Goal: Navigation & Orientation: Find specific page/section

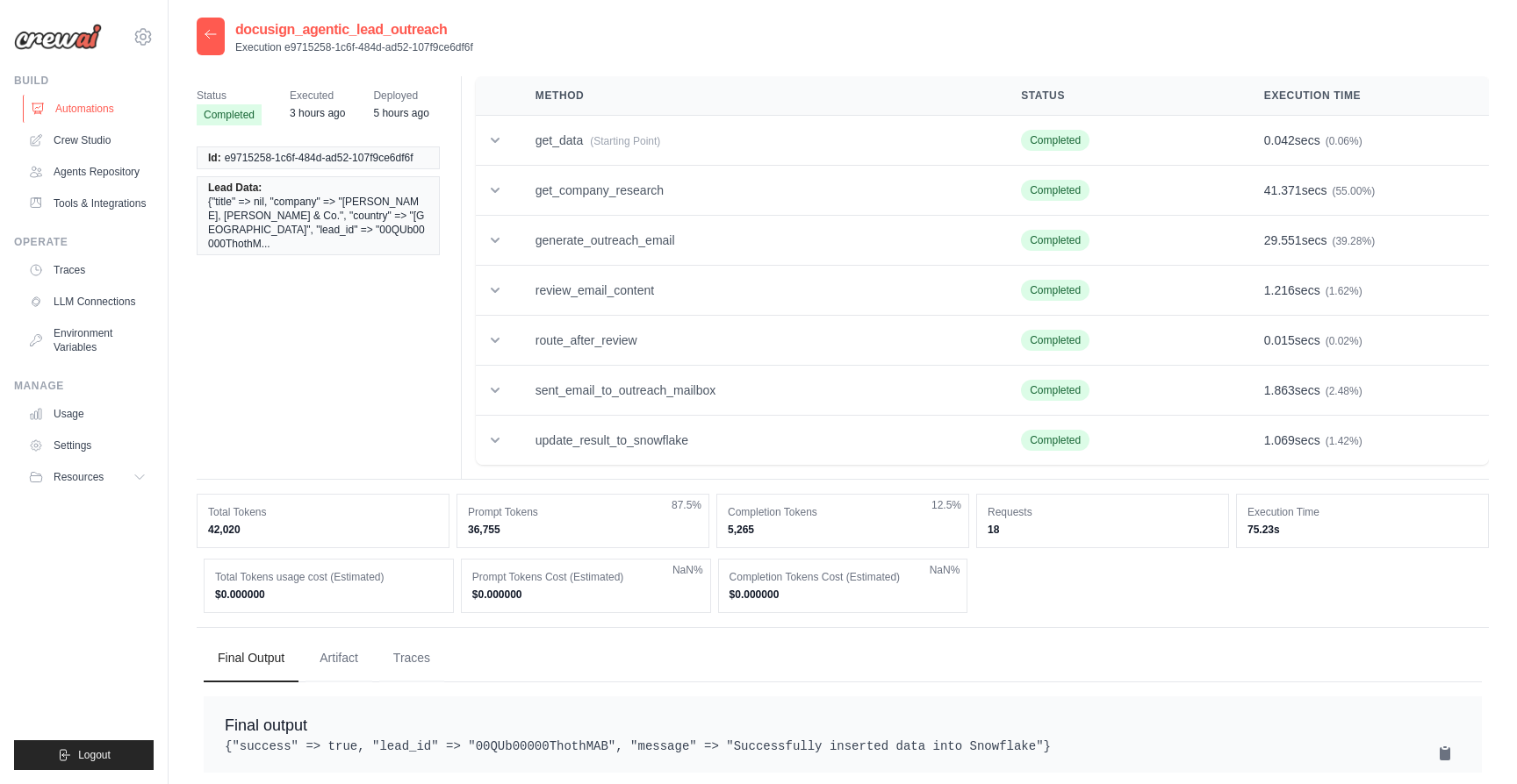
click at [111, 115] on link "Automations" at bounding box center [89, 109] width 133 height 28
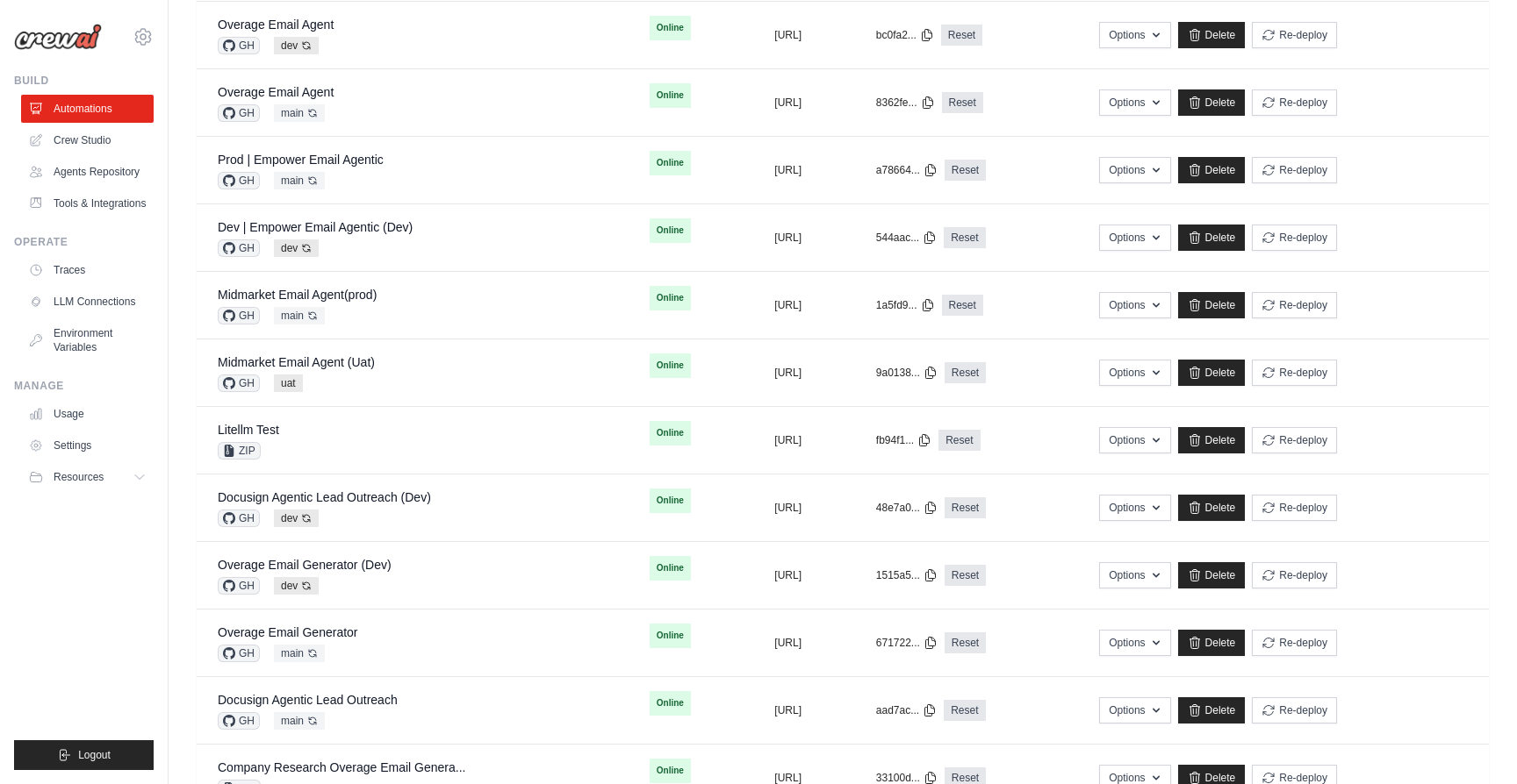
scroll to position [481, 0]
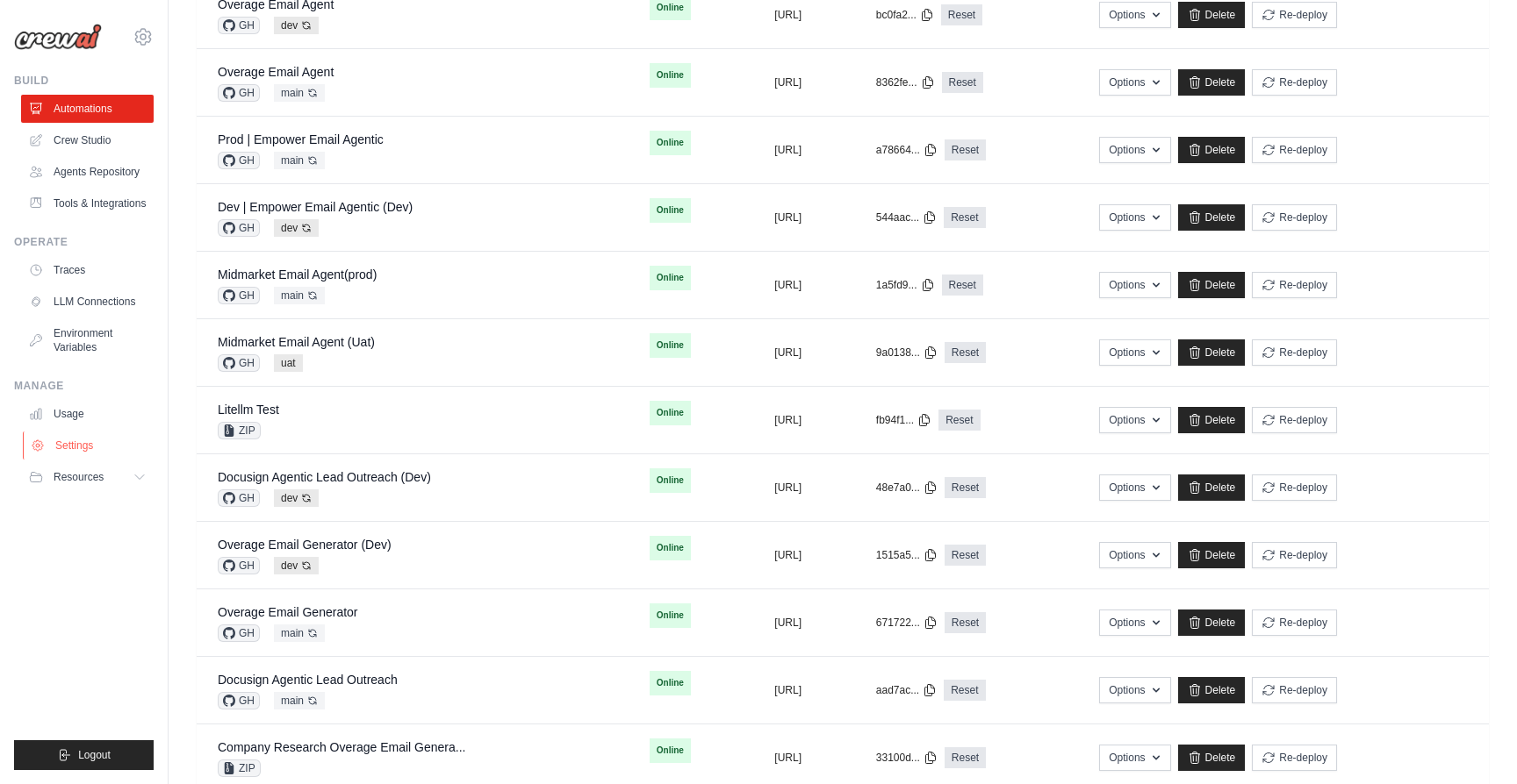
click at [79, 440] on link "Settings" at bounding box center [89, 445] width 133 height 28
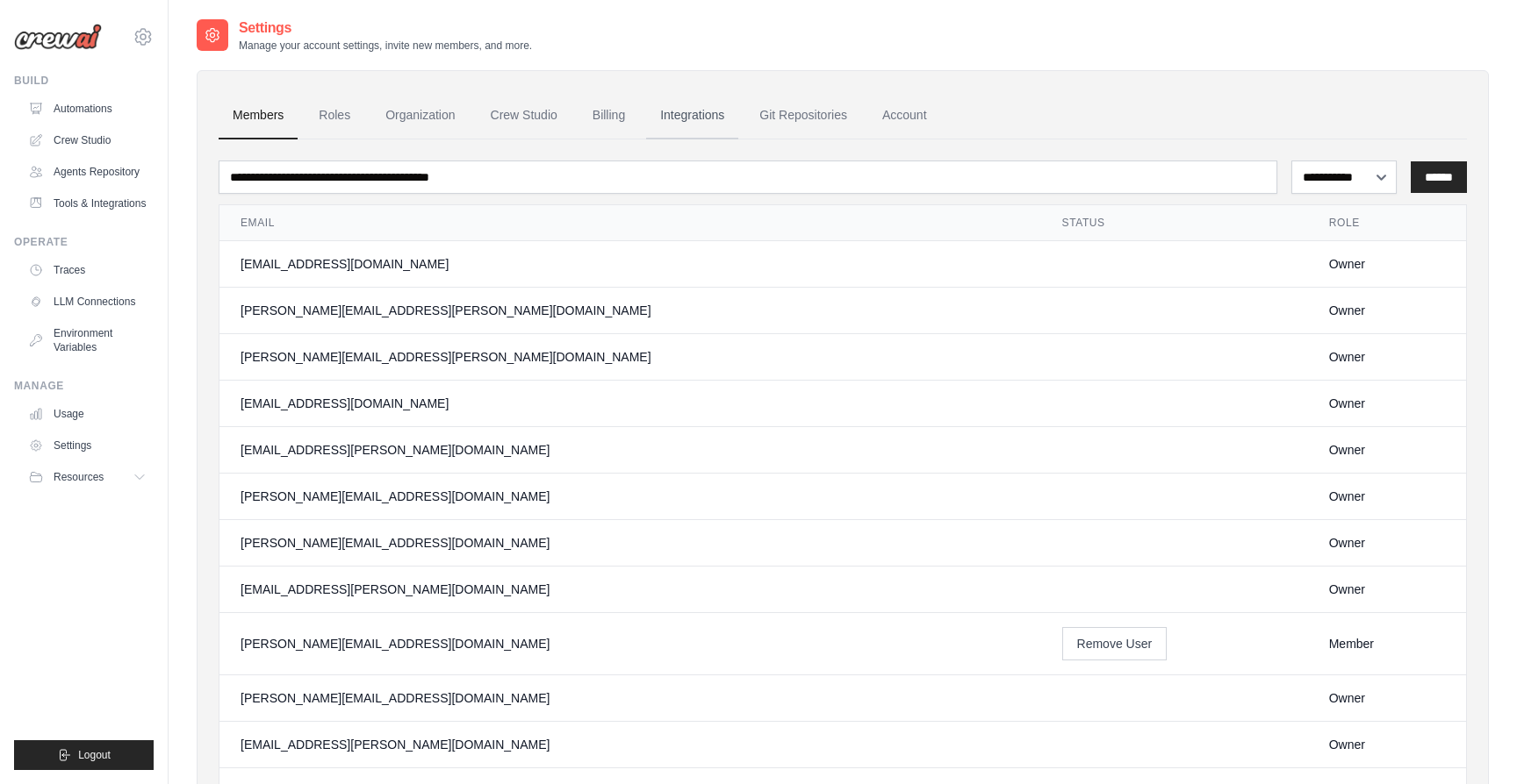
click at [725, 117] on link "Integrations" at bounding box center [692, 116] width 92 height 48
click at [686, 116] on link "Integrations" at bounding box center [692, 116] width 92 height 48
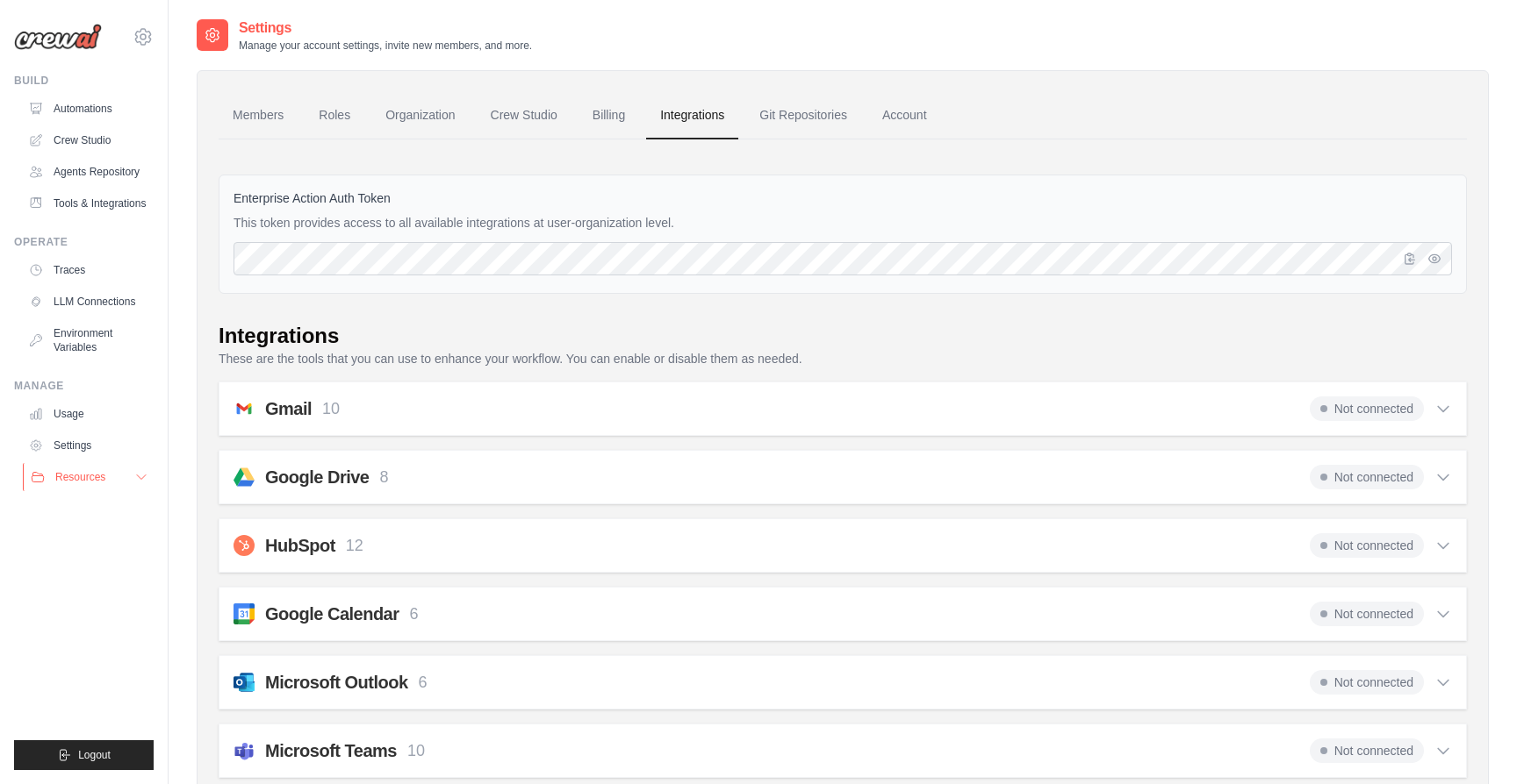
click at [132, 467] on button "Resources" at bounding box center [89, 477] width 133 height 28
click at [93, 199] on link "Tools & Integrations" at bounding box center [89, 203] width 133 height 28
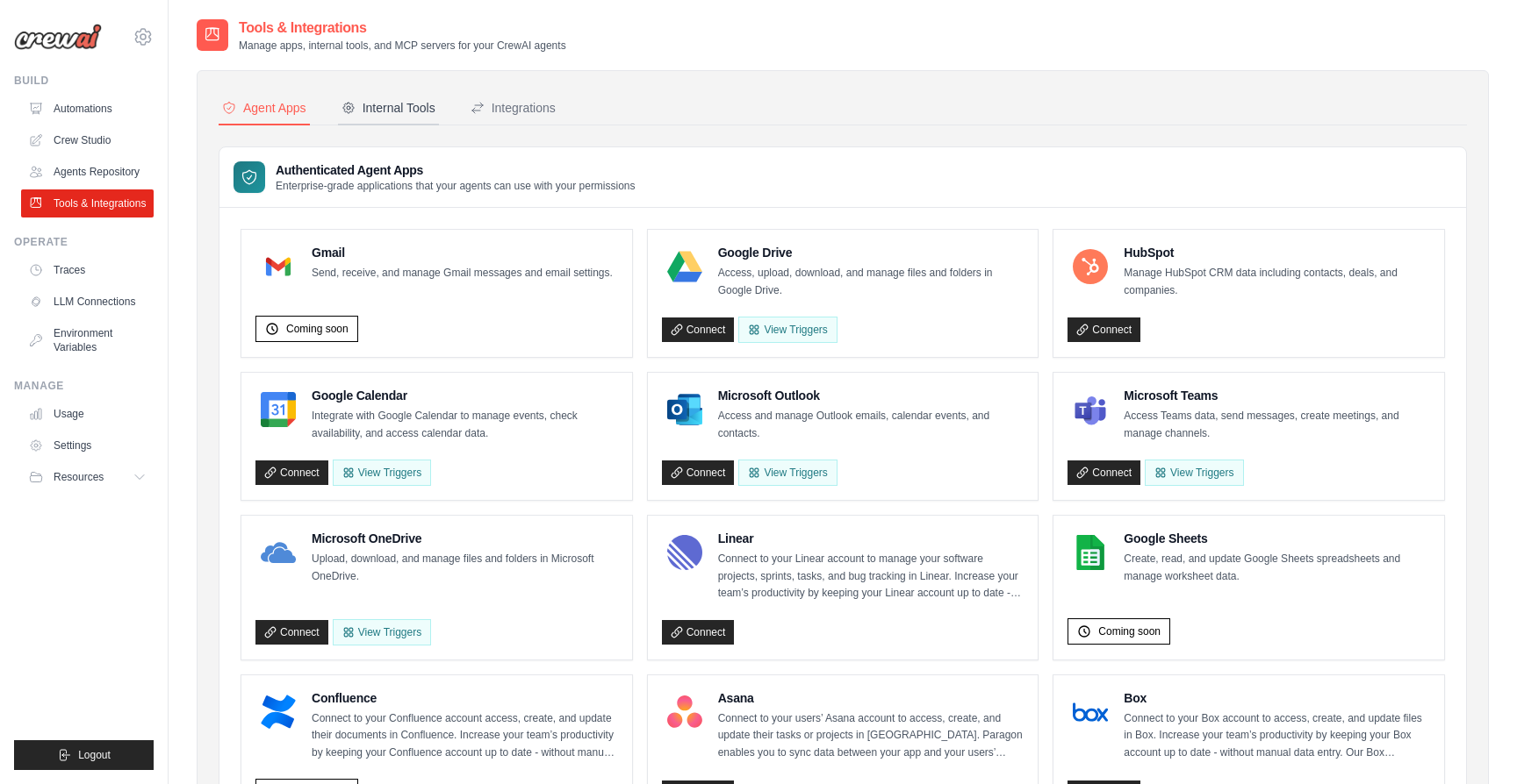
click at [387, 116] on div "Internal Tools" at bounding box center [388, 108] width 94 height 18
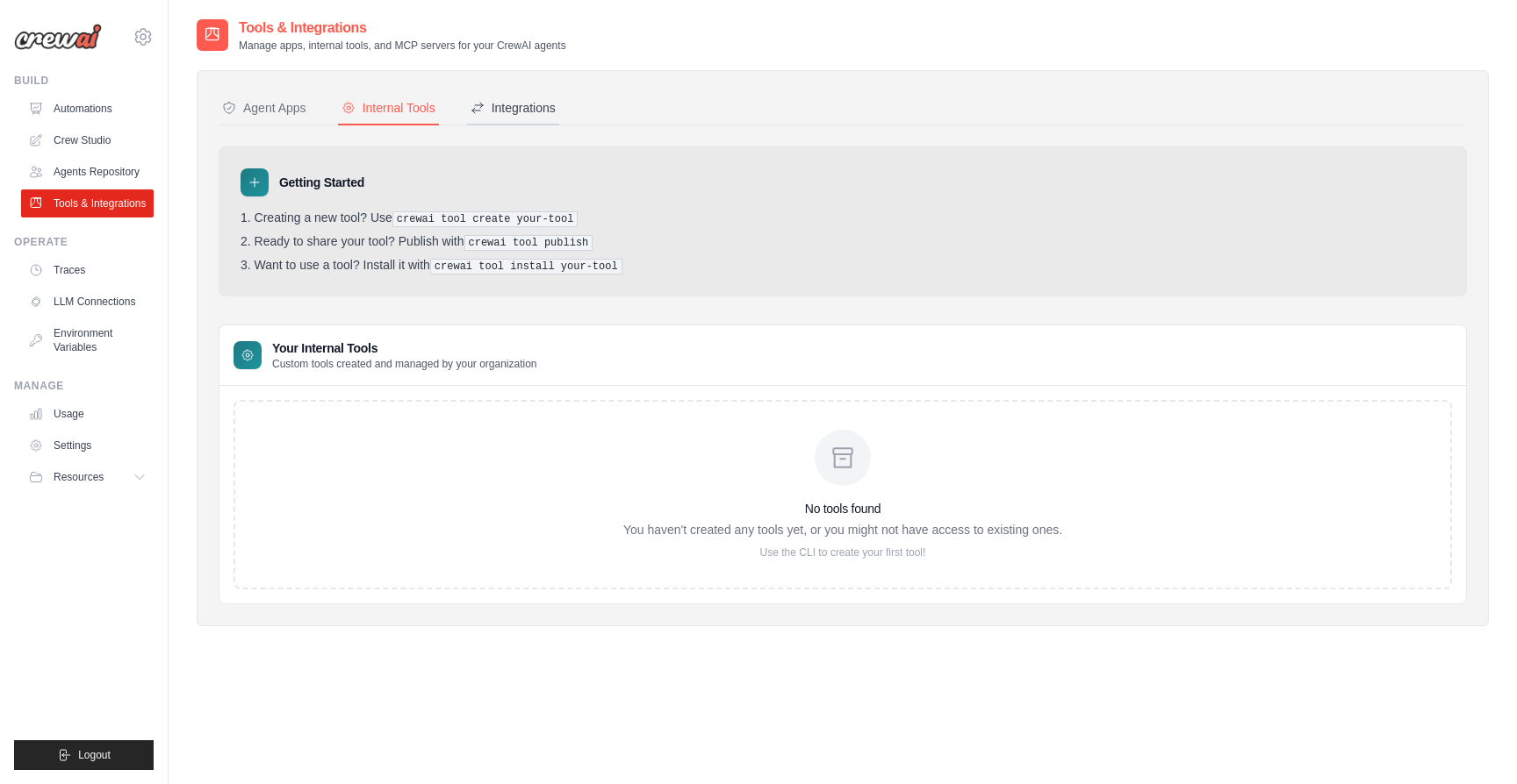
click at [514, 108] on div "Integrations" at bounding box center [512, 108] width 85 height 18
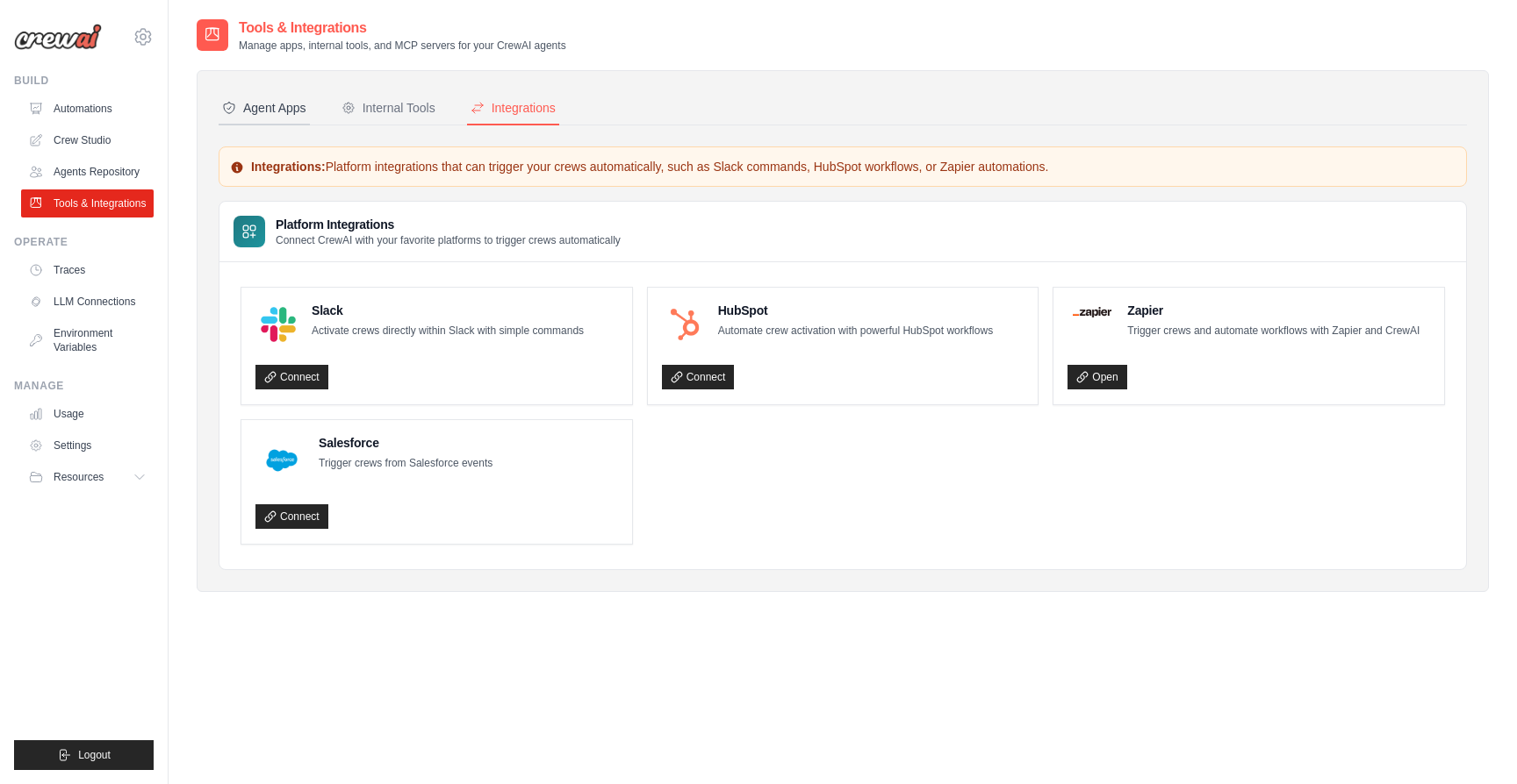
click at [267, 121] on button "Agent Apps" at bounding box center [264, 109] width 92 height 33
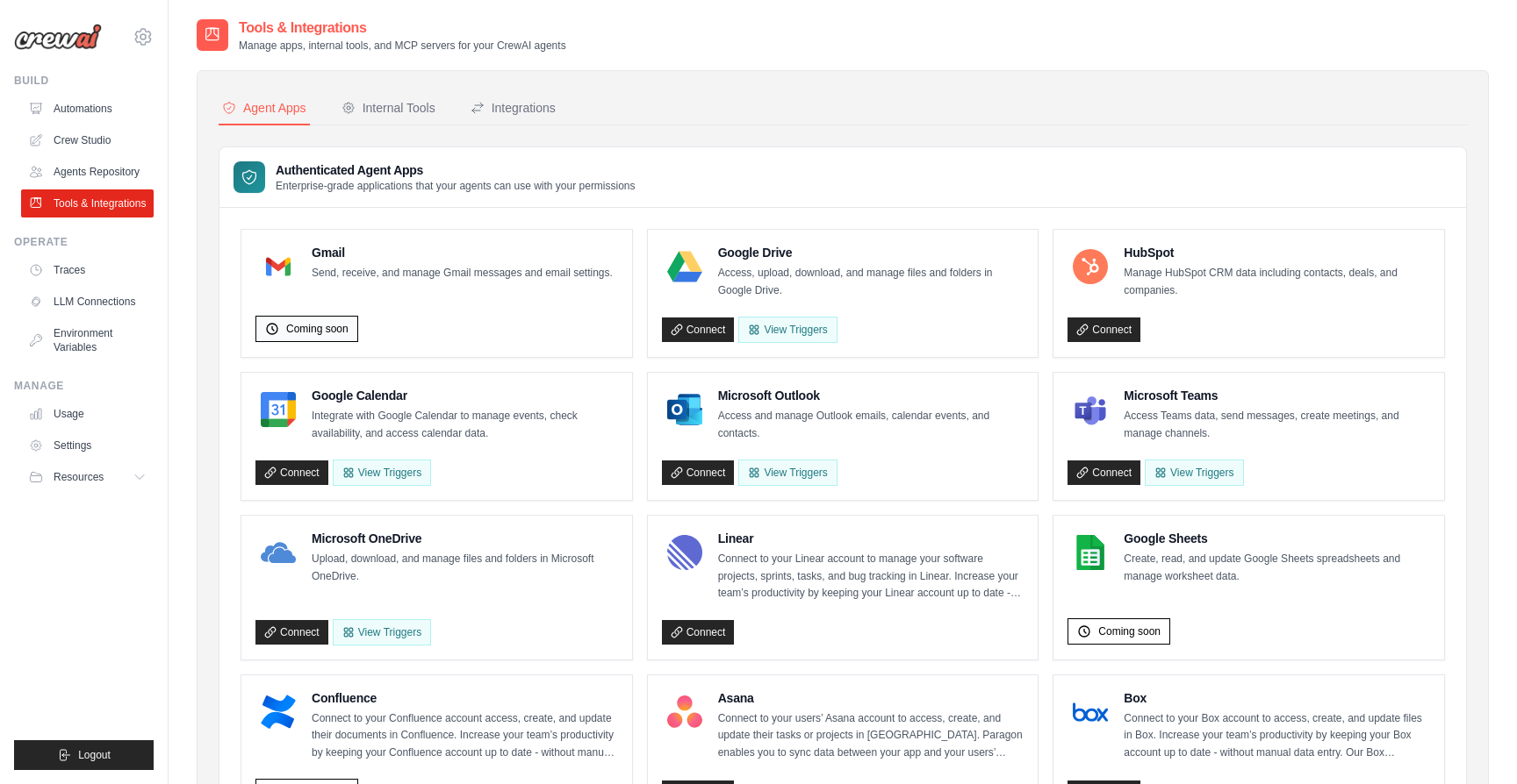
click at [320, 326] on span "Coming soon" at bounding box center [317, 329] width 63 height 14
click at [446, 275] on p "Send, receive, and manage Gmail messages and email settings." at bounding box center [462, 274] width 301 height 18
click at [401, 116] on div "Internal Tools" at bounding box center [388, 108] width 94 height 18
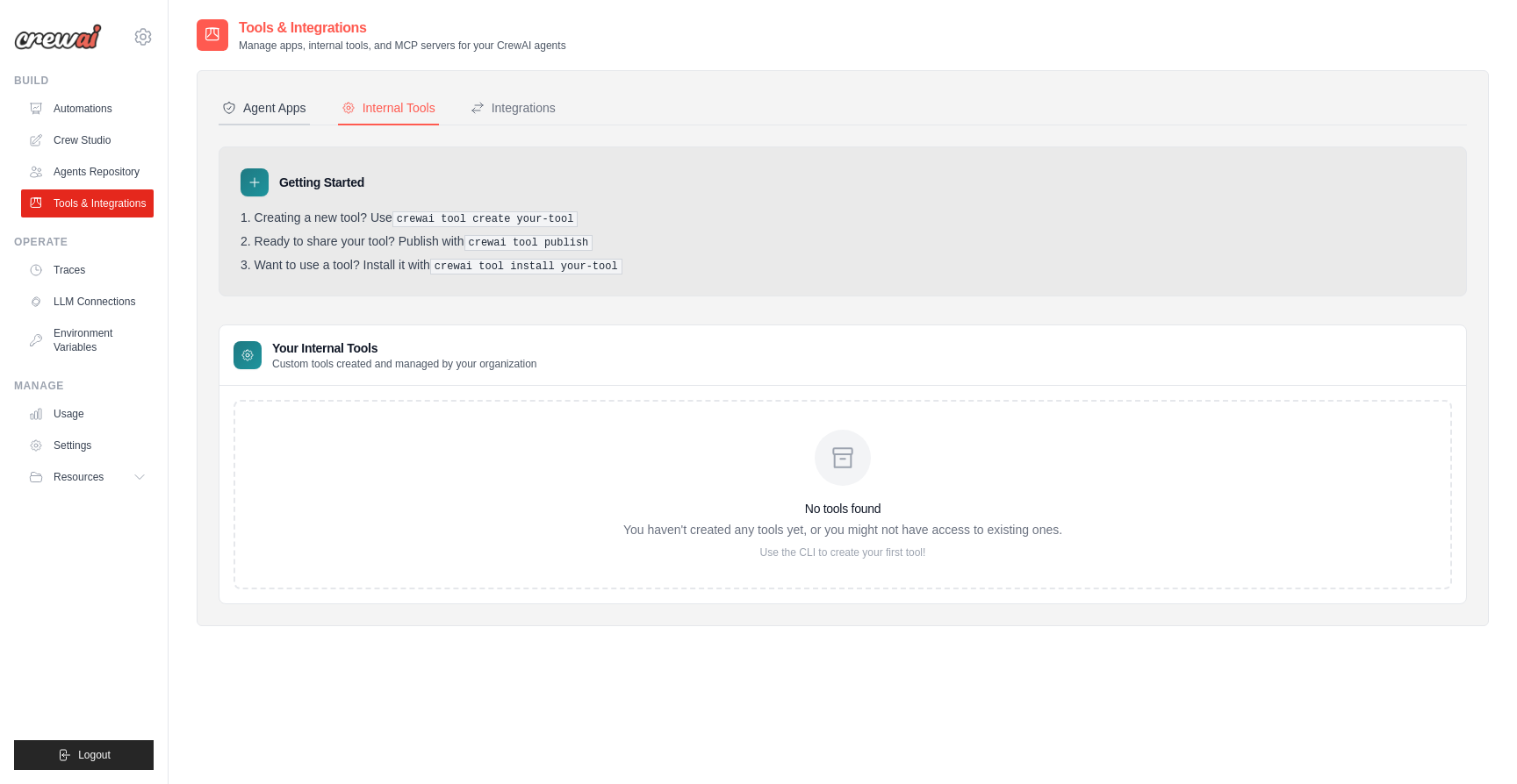
click at [281, 109] on div "Agent Apps" at bounding box center [264, 108] width 85 height 18
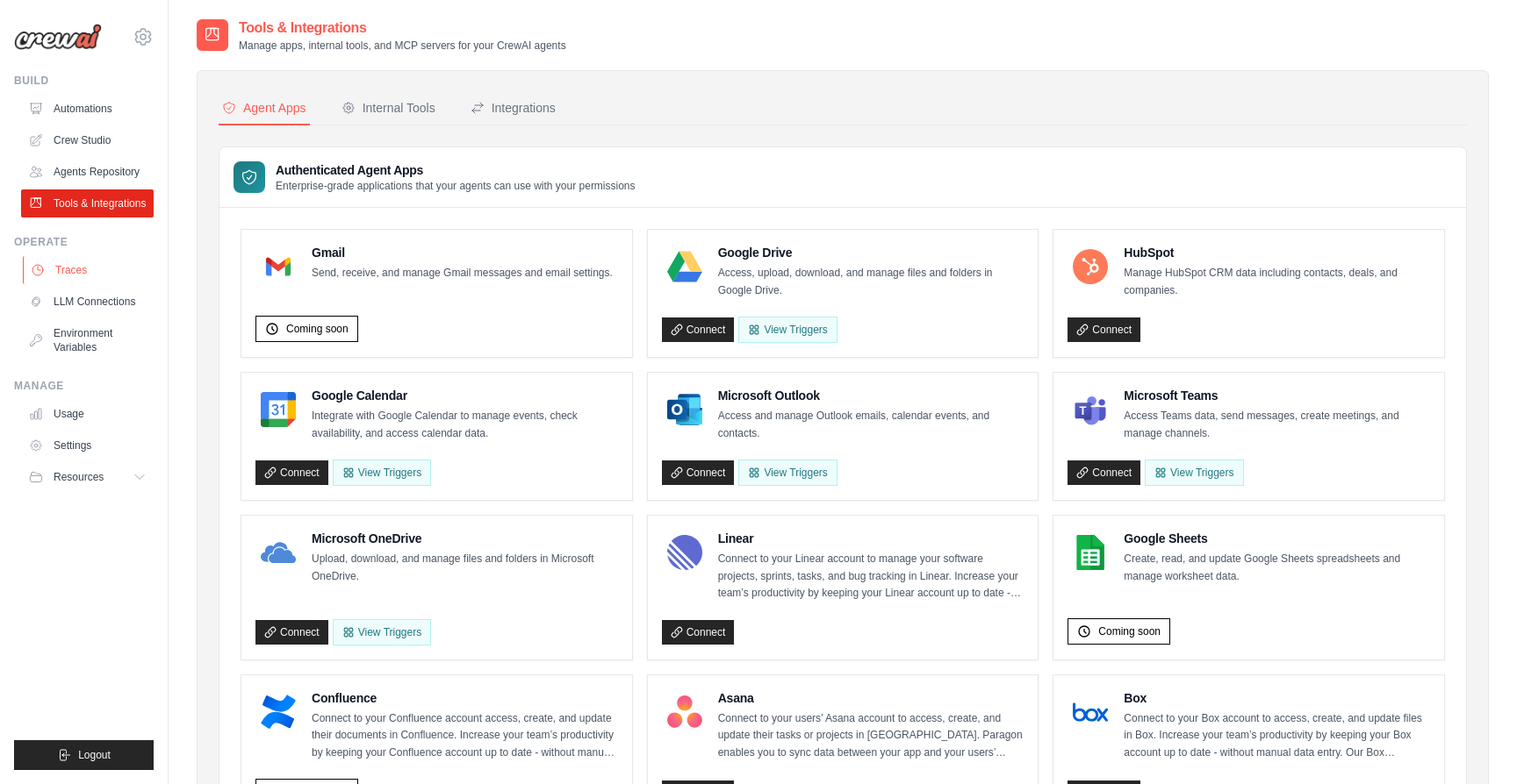
click at [75, 280] on link "Traces" at bounding box center [89, 270] width 133 height 28
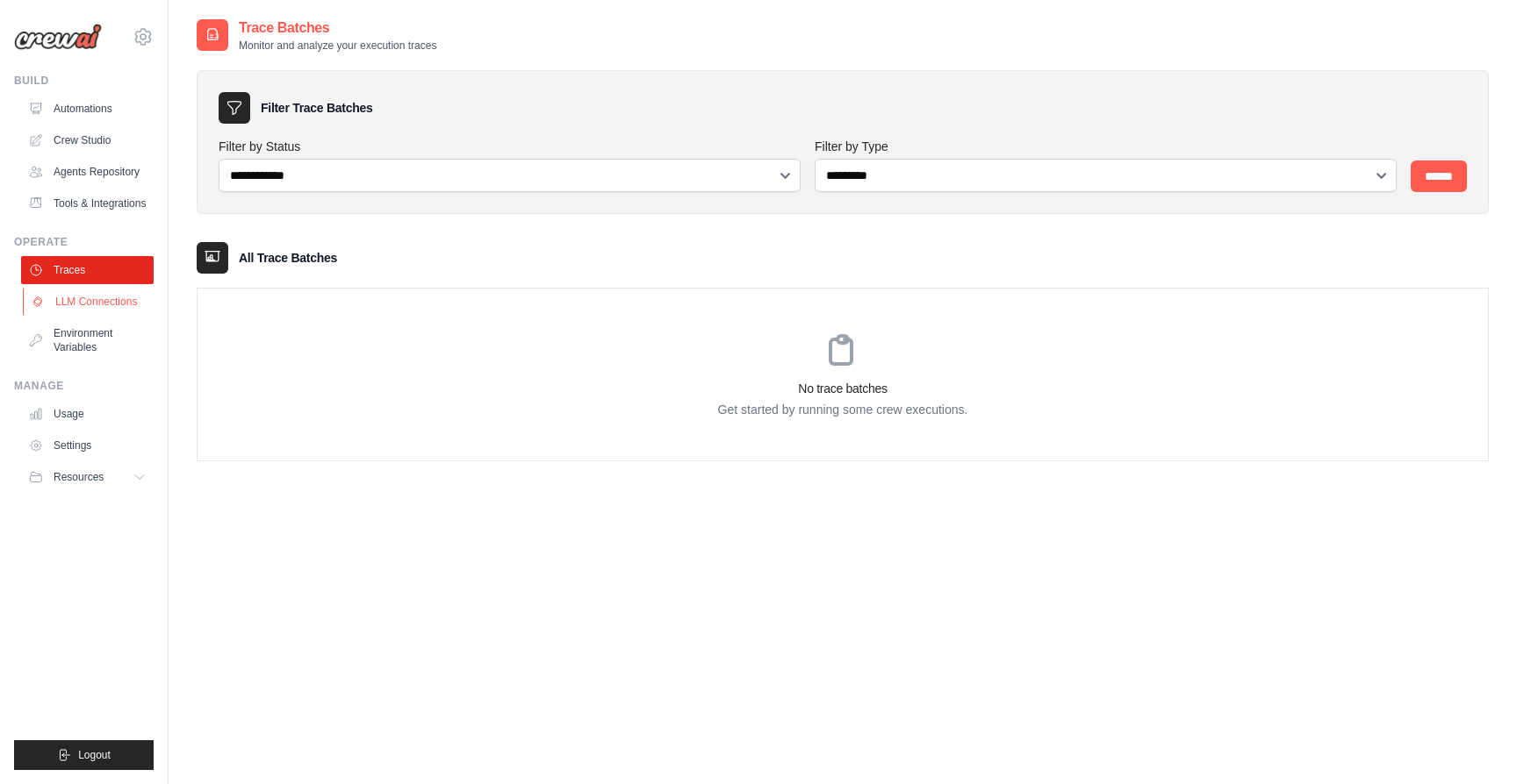
click at [77, 295] on link "LLM Connections" at bounding box center [89, 302] width 133 height 28
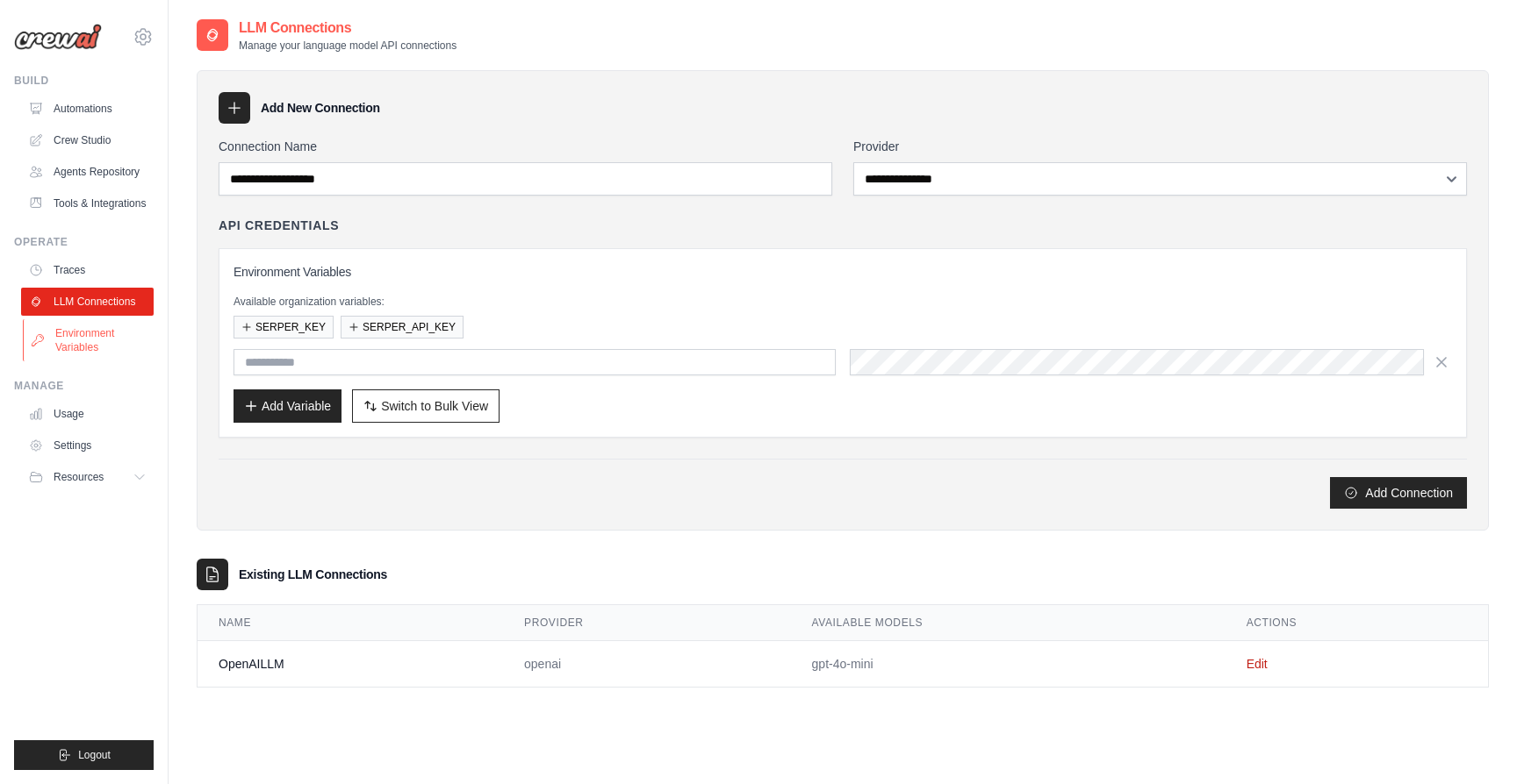
click at [97, 332] on link "Environment Variables" at bounding box center [89, 341] width 133 height 42
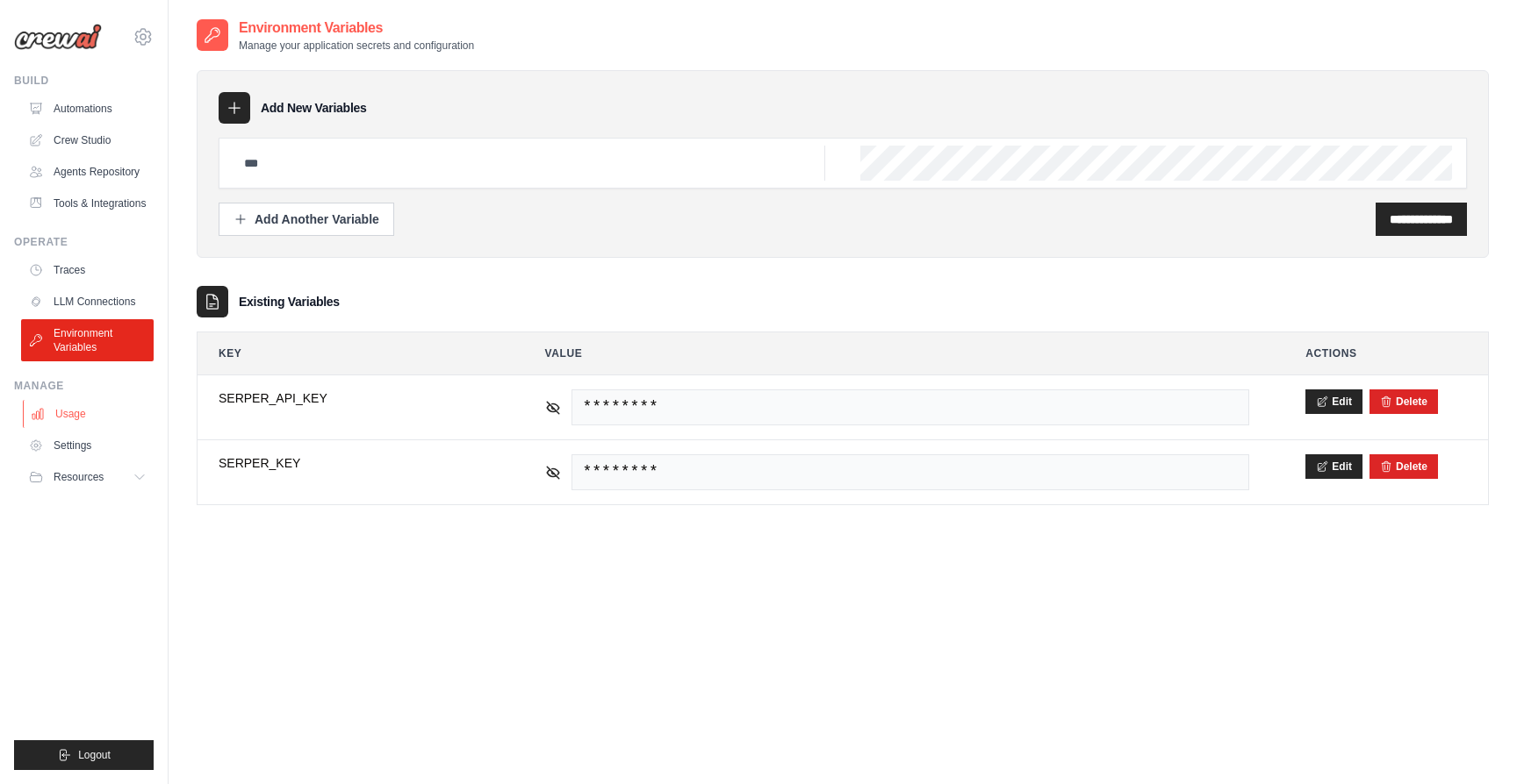
click at [77, 413] on link "Usage" at bounding box center [89, 414] width 133 height 28
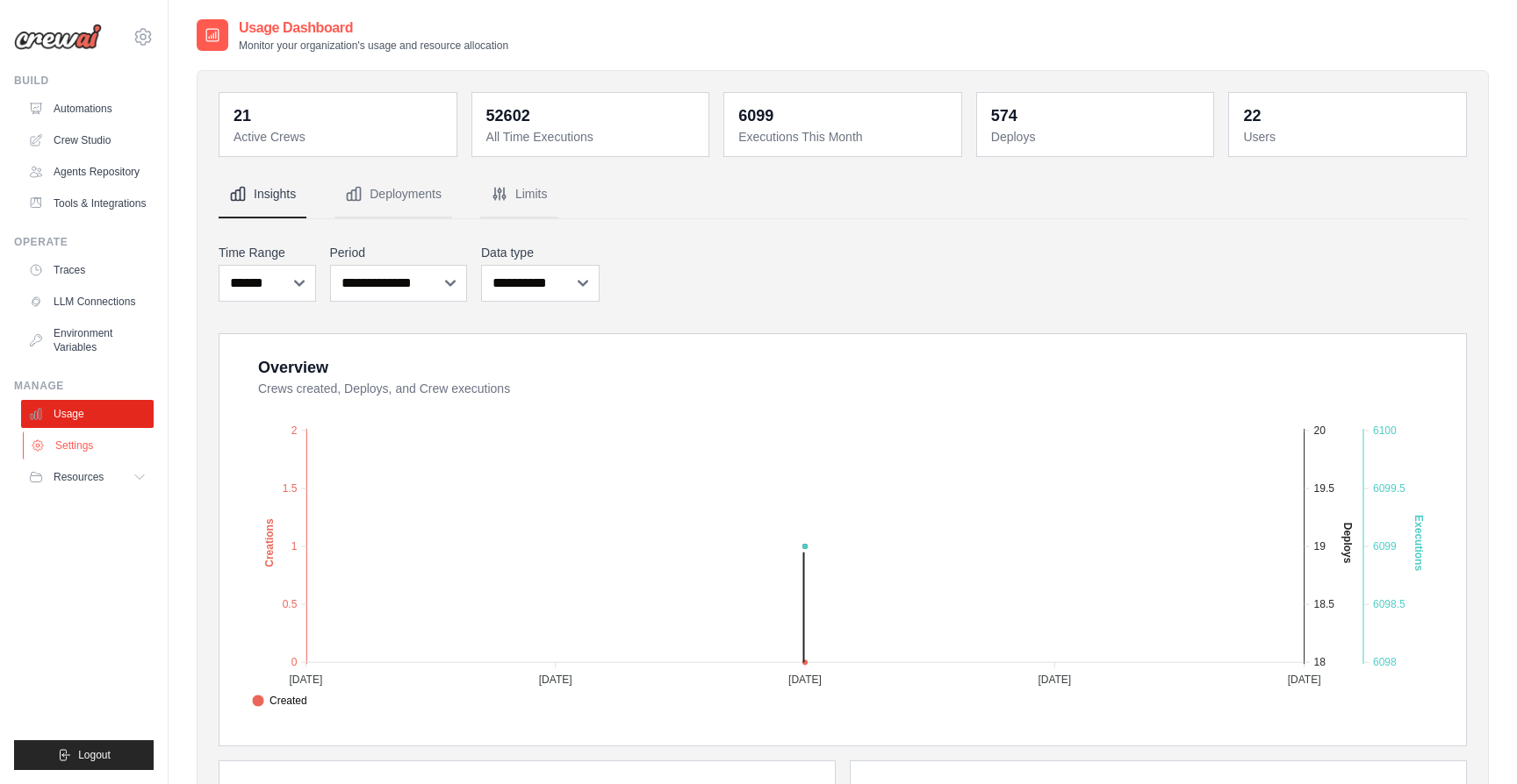
click at [75, 446] on link "Settings" at bounding box center [89, 445] width 133 height 28
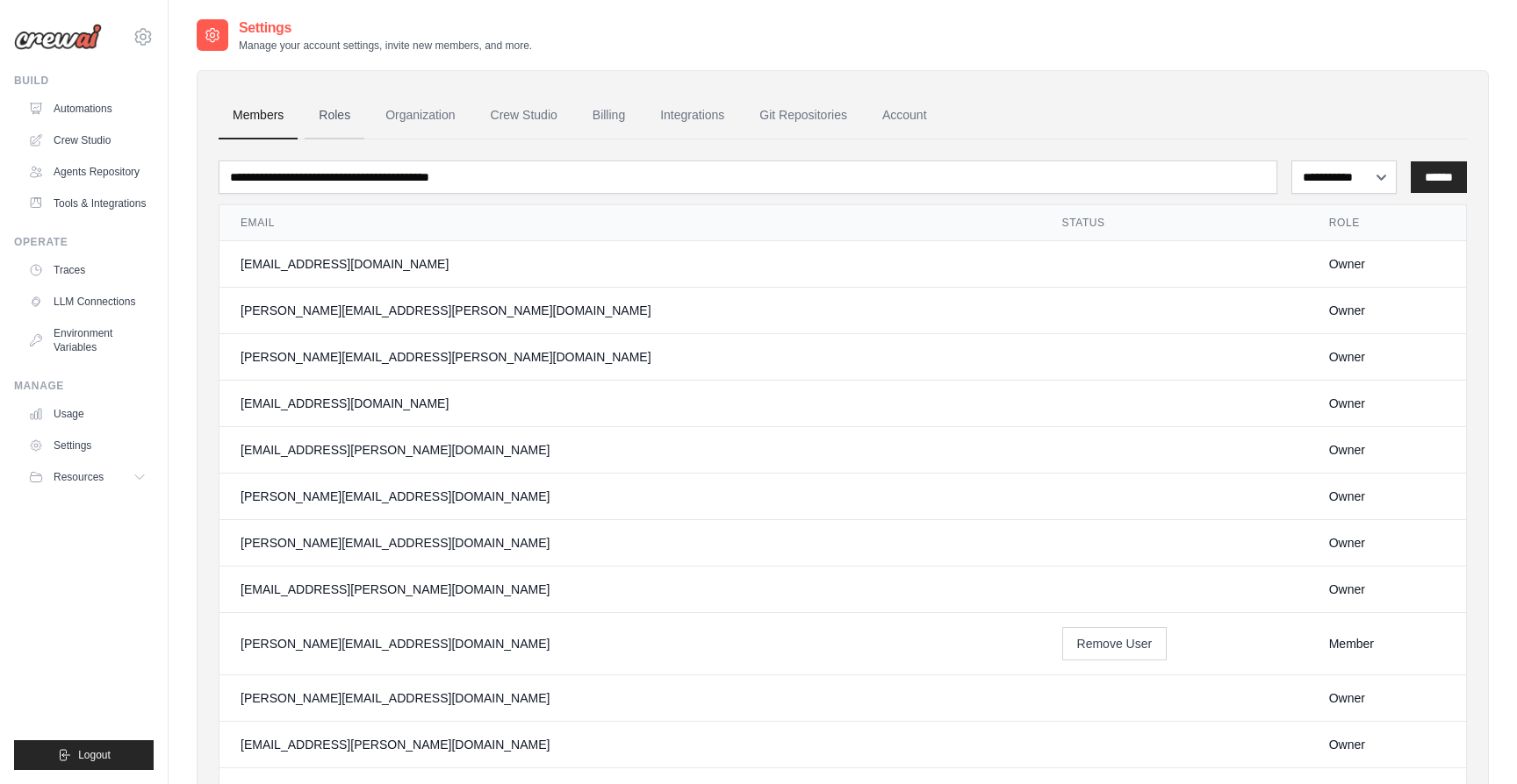
click at [341, 111] on link "Roles" at bounding box center [335, 116] width 60 height 48
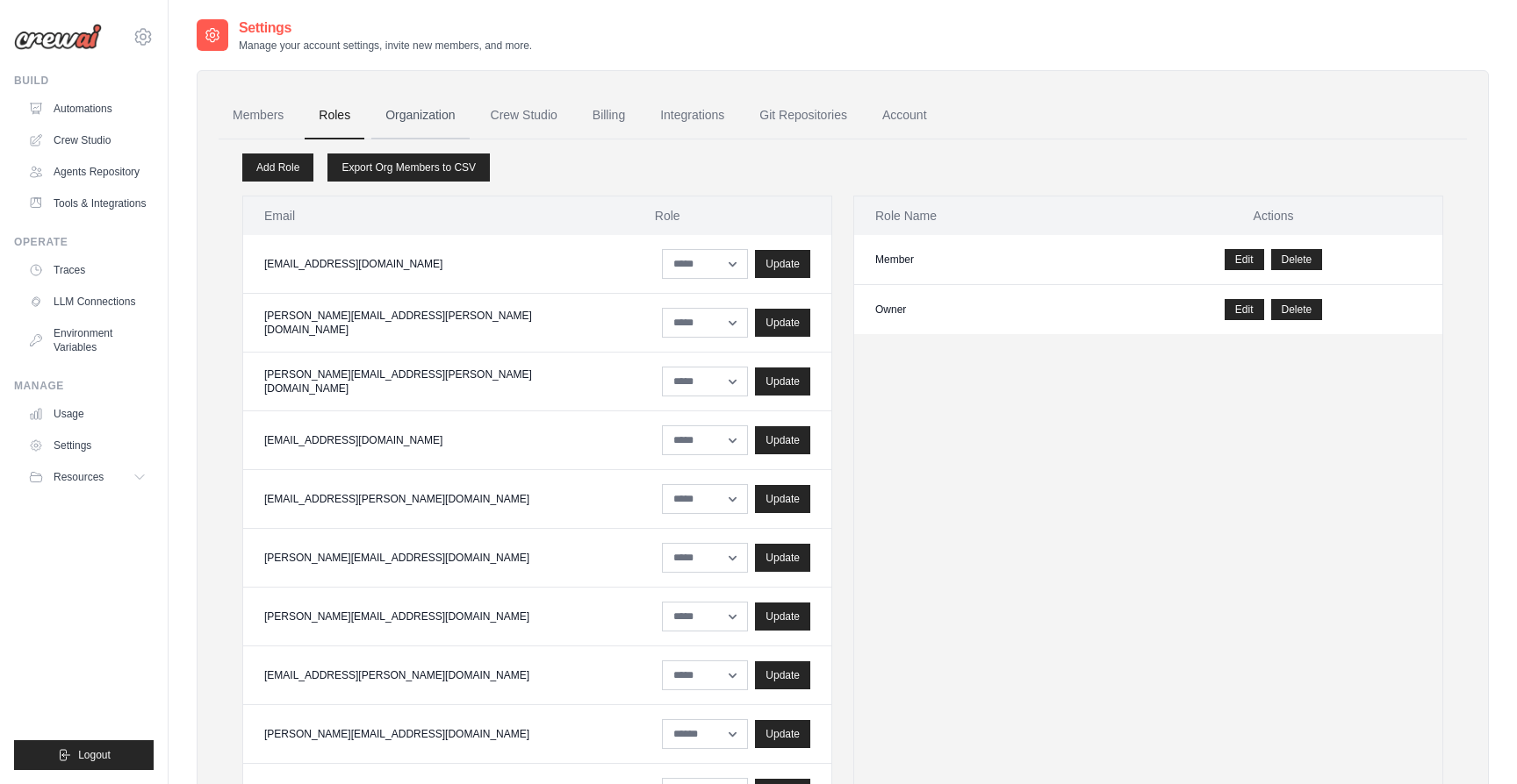
click at [381, 122] on link "Organization" at bounding box center [420, 116] width 98 height 48
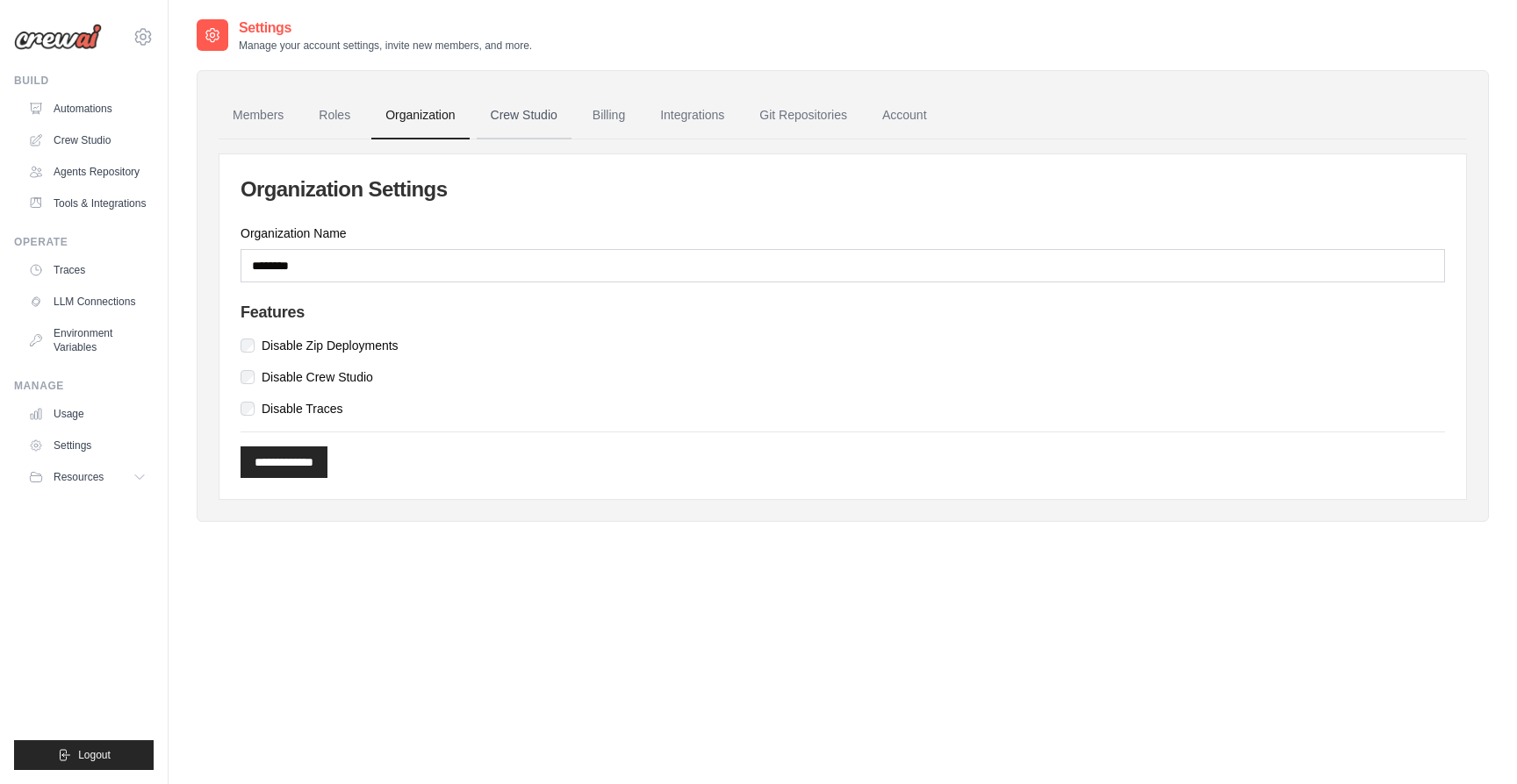
click at [485, 123] on link "Crew Studio" at bounding box center [524, 116] width 95 height 48
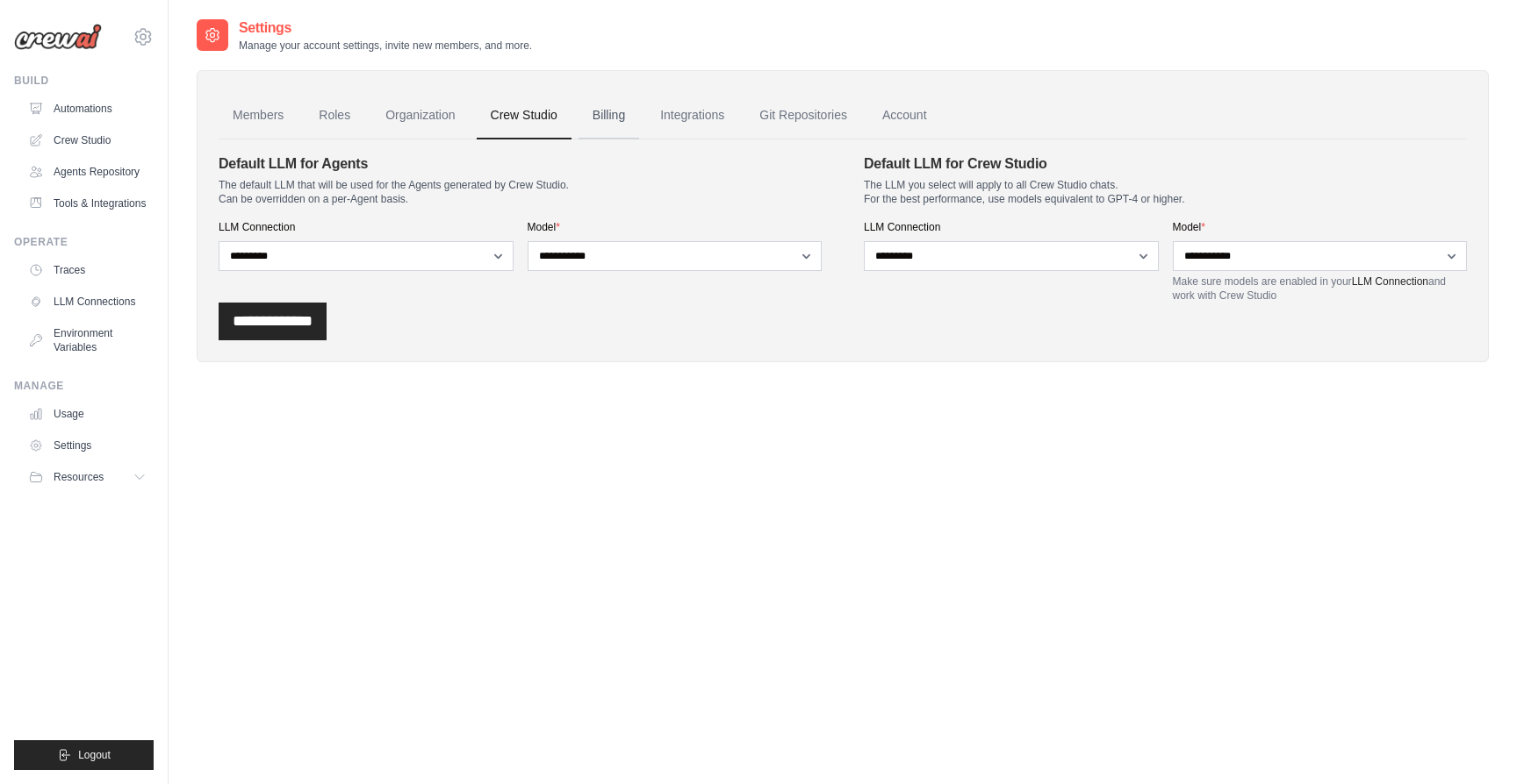
click at [604, 121] on link "Billing" at bounding box center [608, 116] width 61 height 48
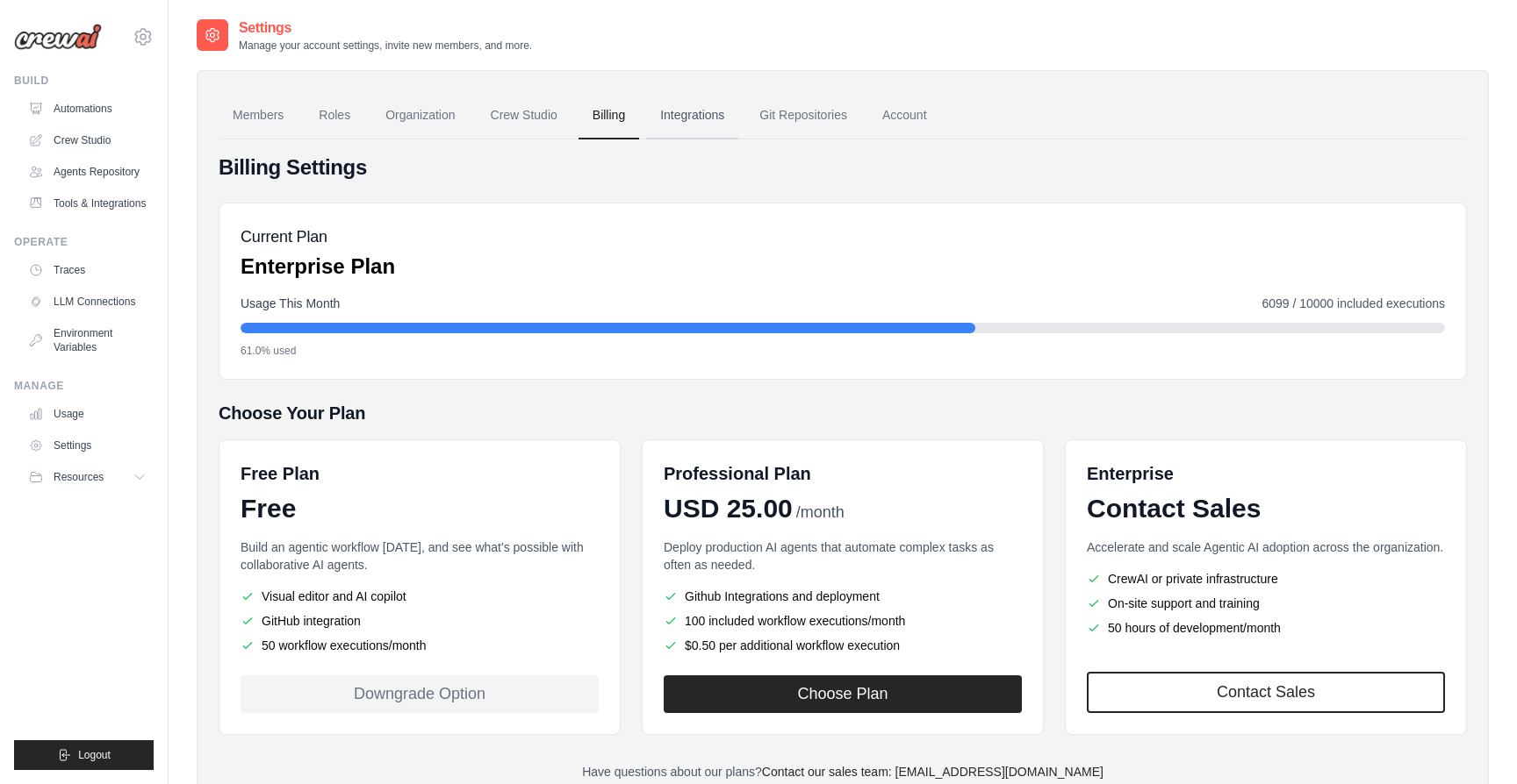
click at [702, 130] on link "Integrations" at bounding box center [692, 116] width 92 height 48
click at [766, 121] on link "Git Repositories" at bounding box center [803, 116] width 116 height 48
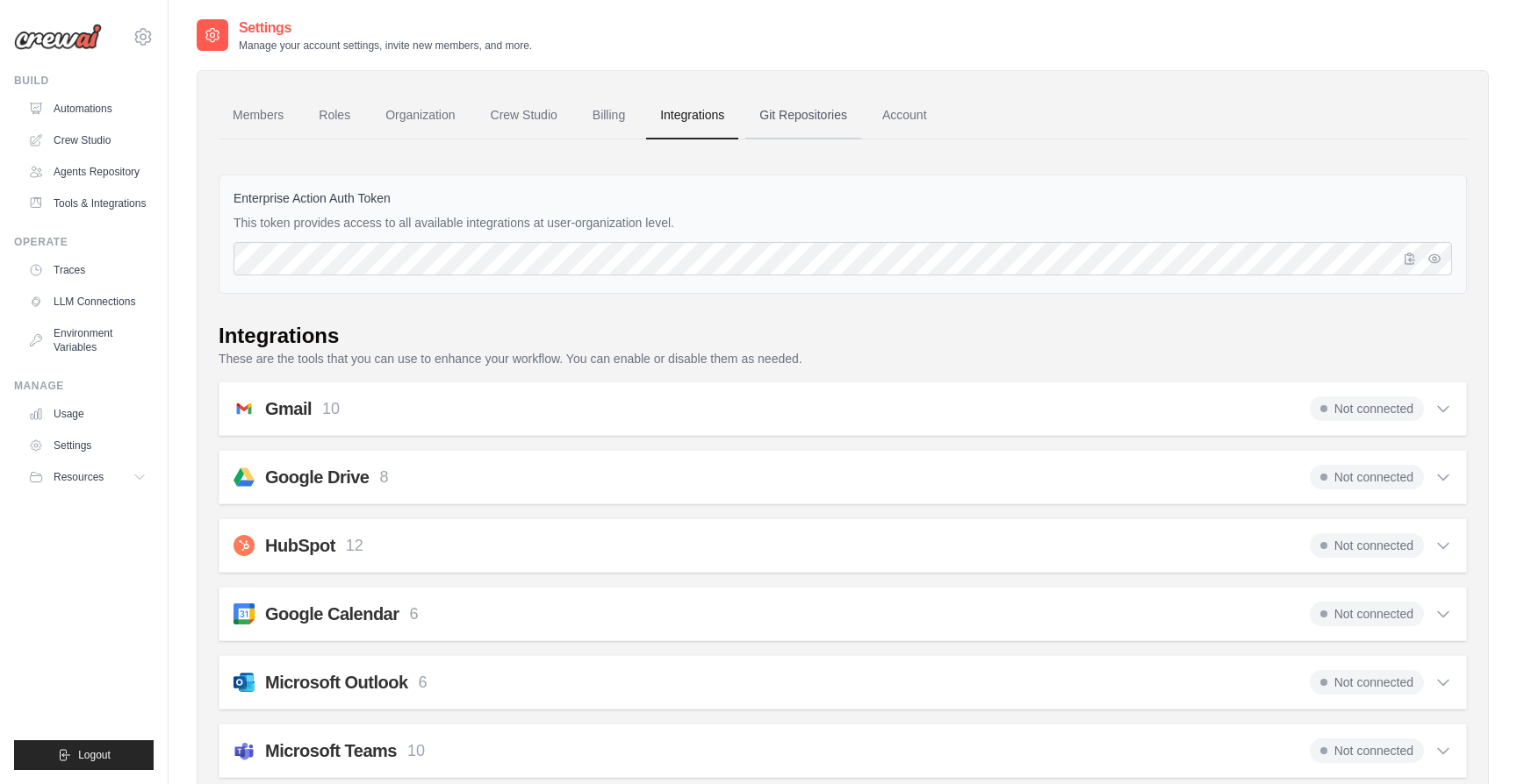
click at [787, 118] on link "Git Repositories" at bounding box center [803, 116] width 116 height 48
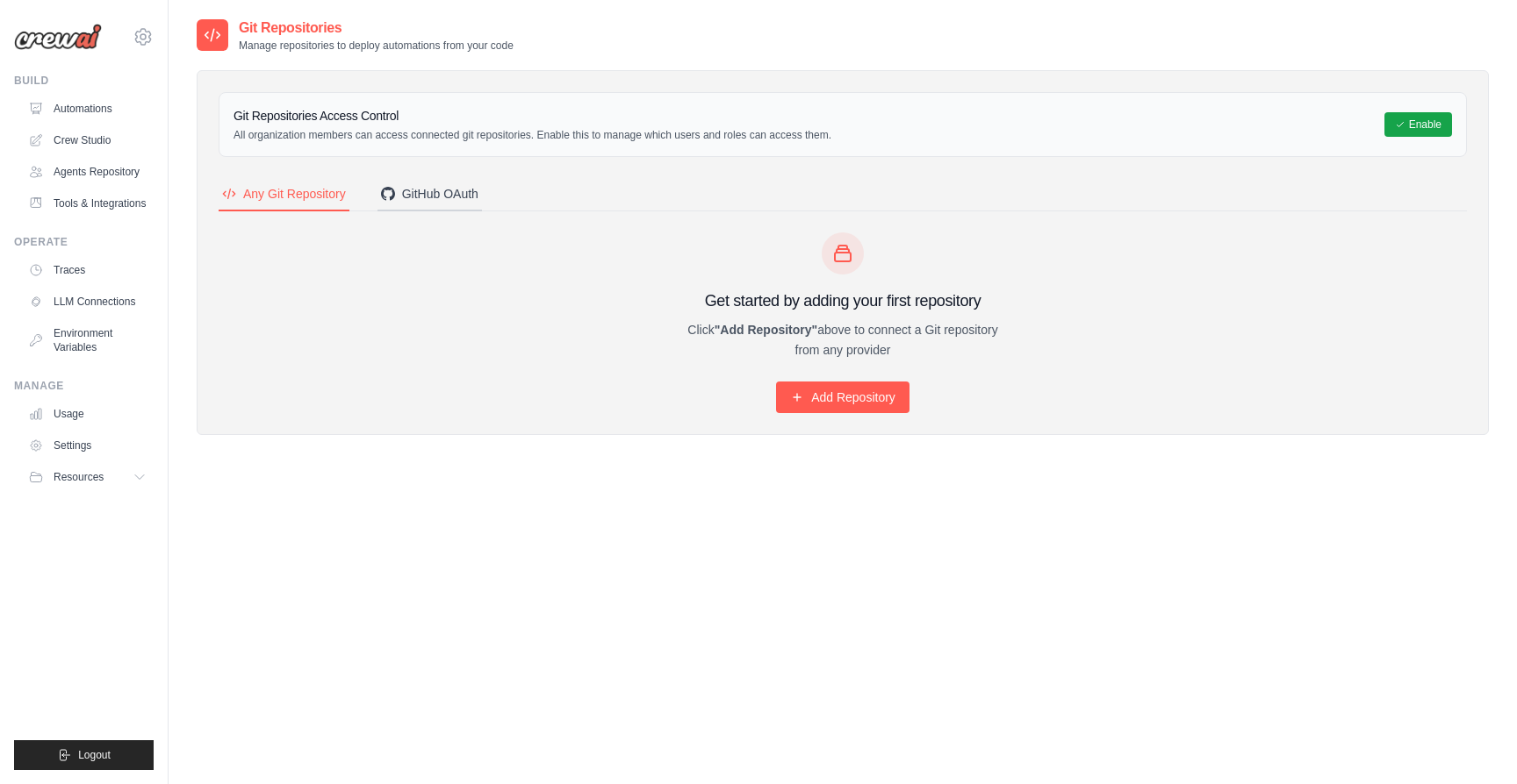
click at [431, 190] on div "GitHub OAuth" at bounding box center [430, 194] width 98 height 18
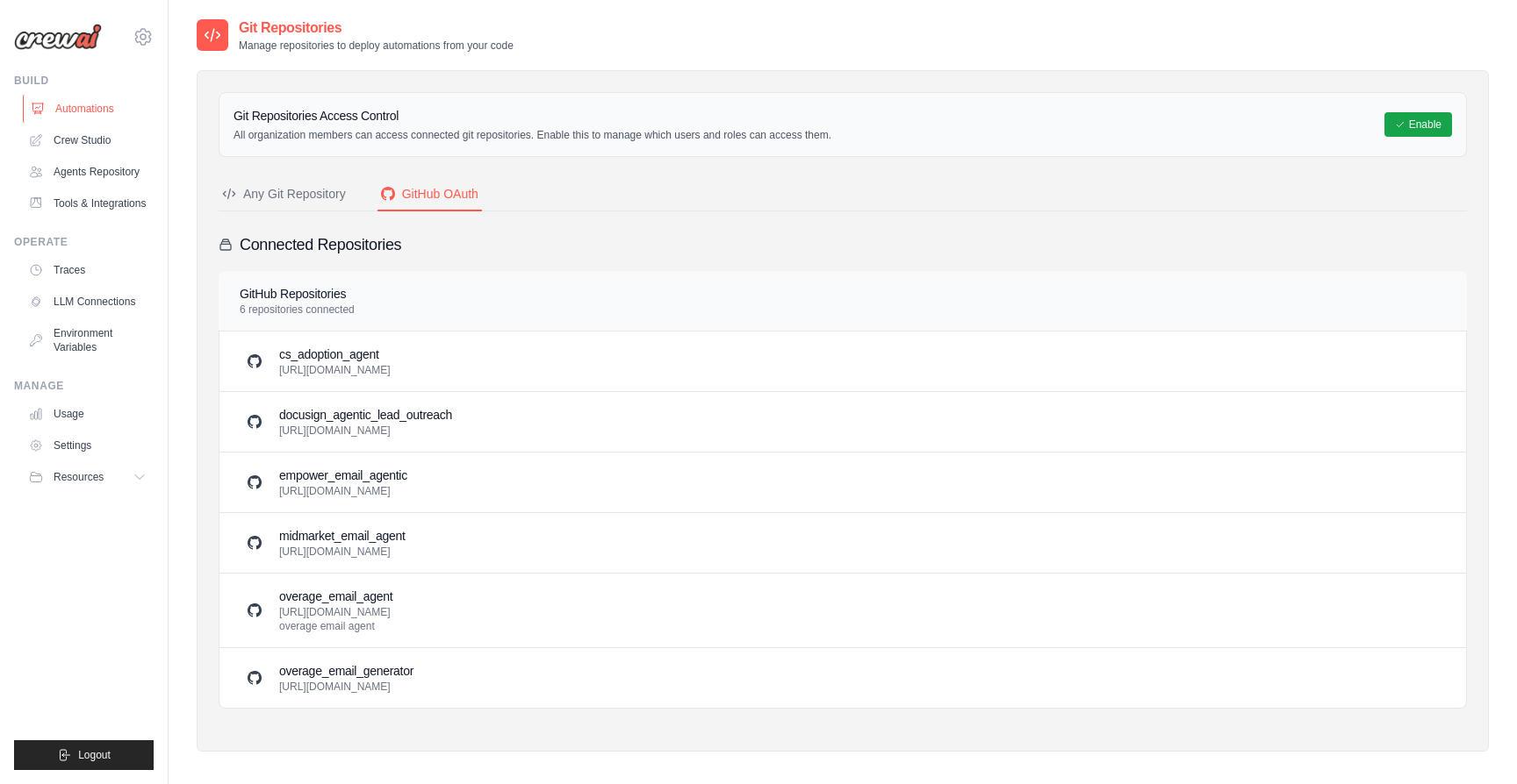
click at [54, 110] on link "Automations" at bounding box center [89, 109] width 133 height 28
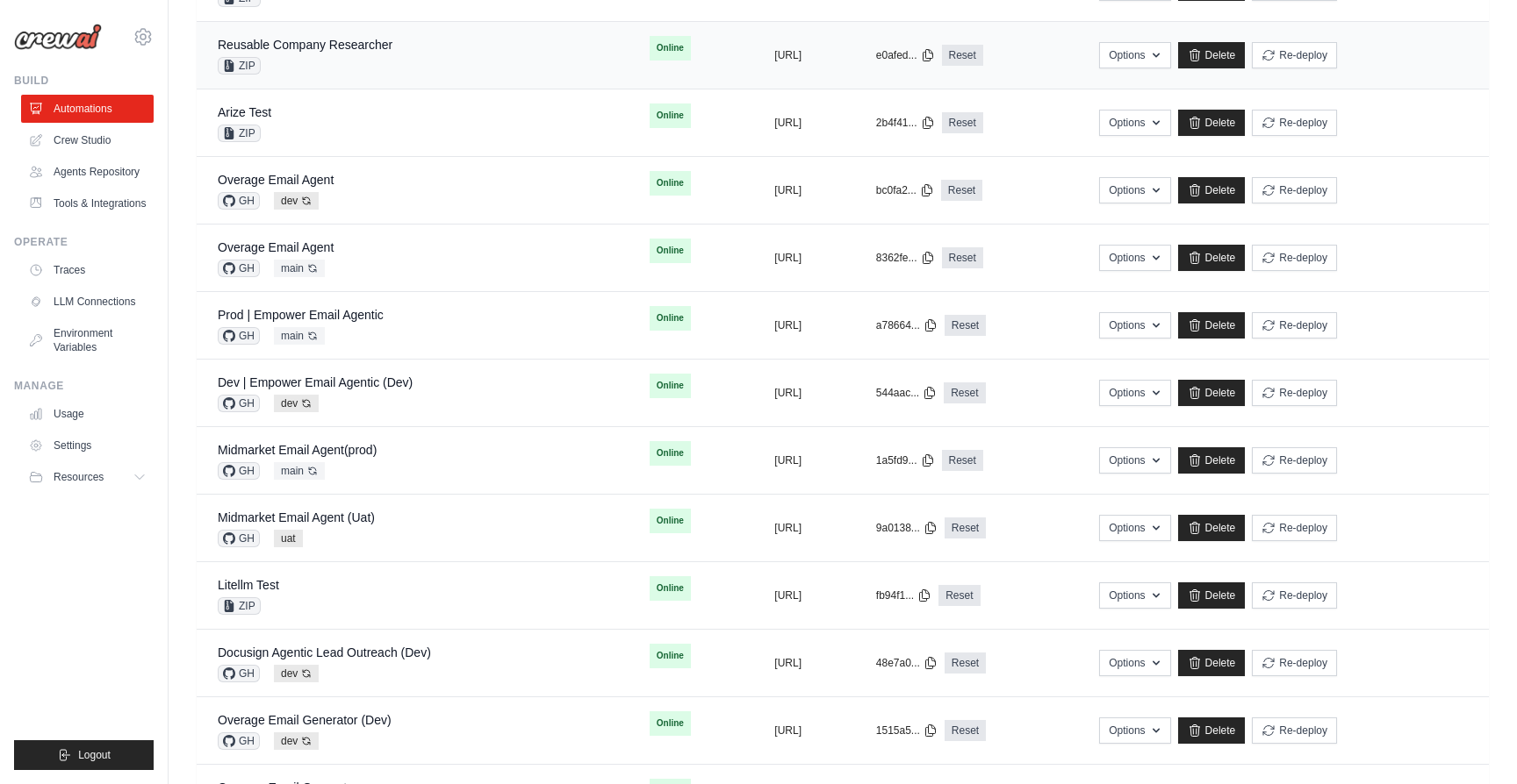
scroll to position [326, 0]
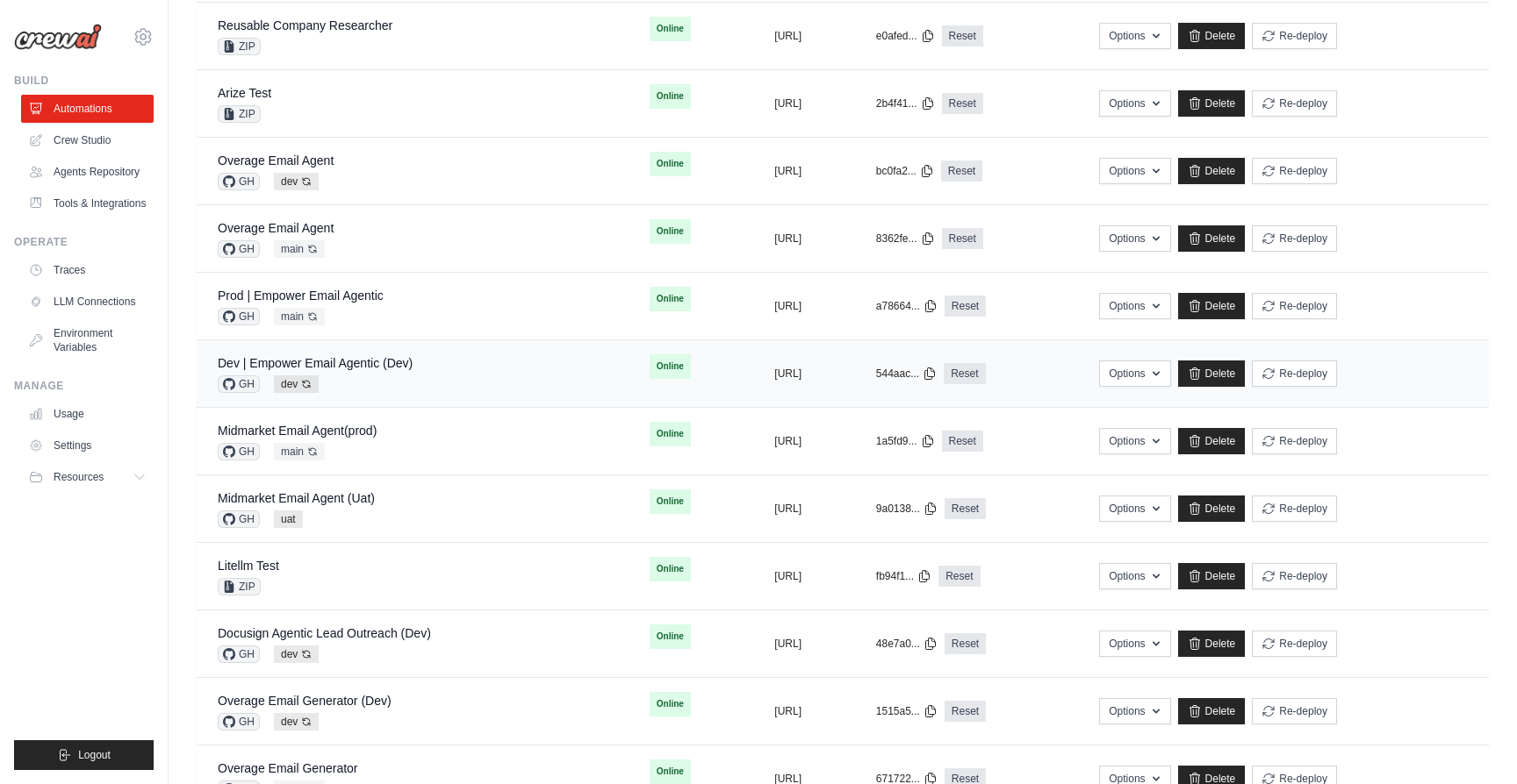
click at [446, 364] on div "Dev | Empower Email Agentic (Dev) GH dev Auto-deploy enabled" at bounding box center [412, 374] width 390 height 39
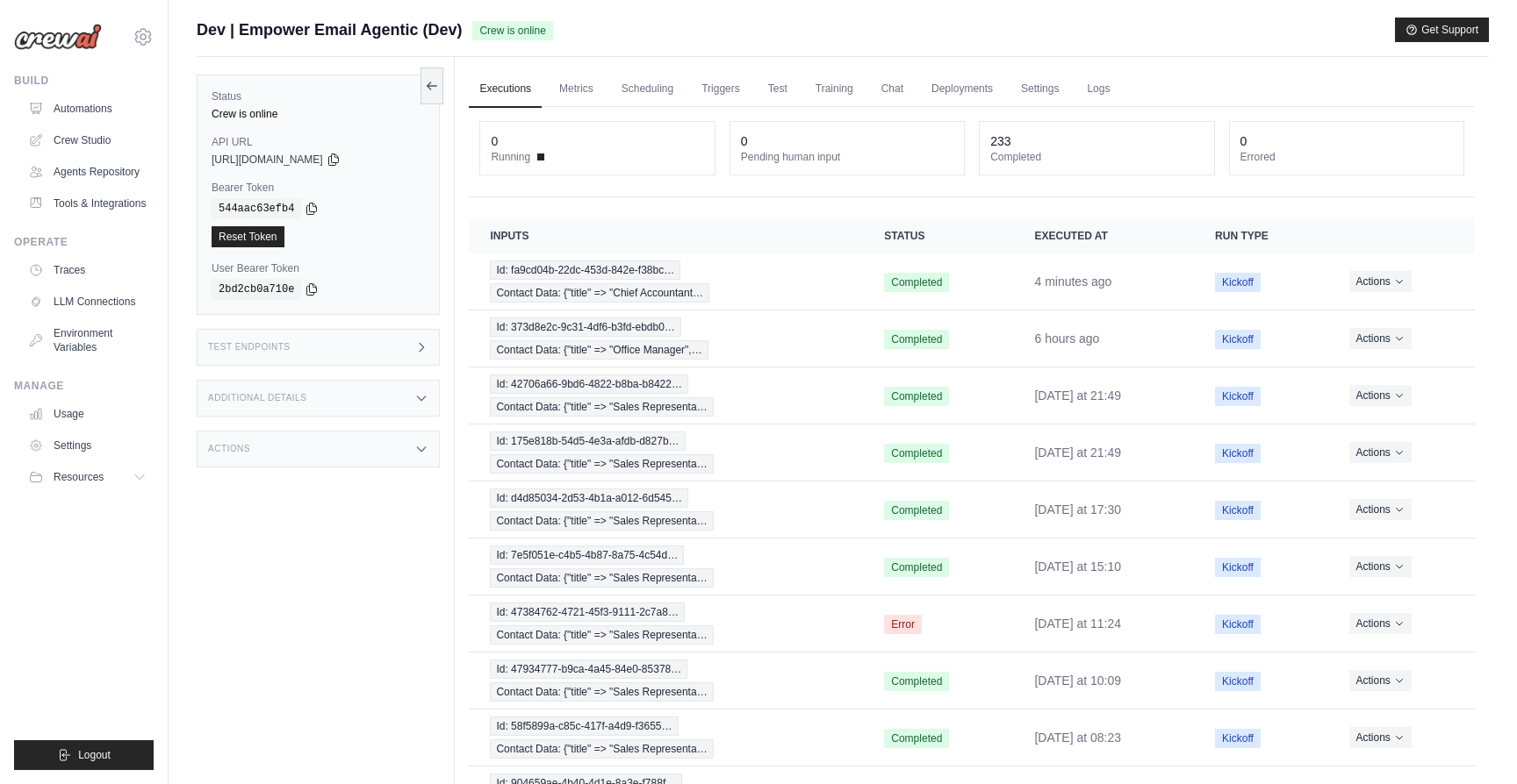
click at [446, 364] on div "Status Crew is online API URL copied https://empower-email-agentic-0ae54a8d-0a9…" at bounding box center [325, 449] width 258 height 784
click at [779, 280] on div "Id: fa9cd04b-22dc-453d-842e-f38bc… Contact Data: {"title" => "Chief Accountant…" at bounding box center [666, 282] width 352 height 42
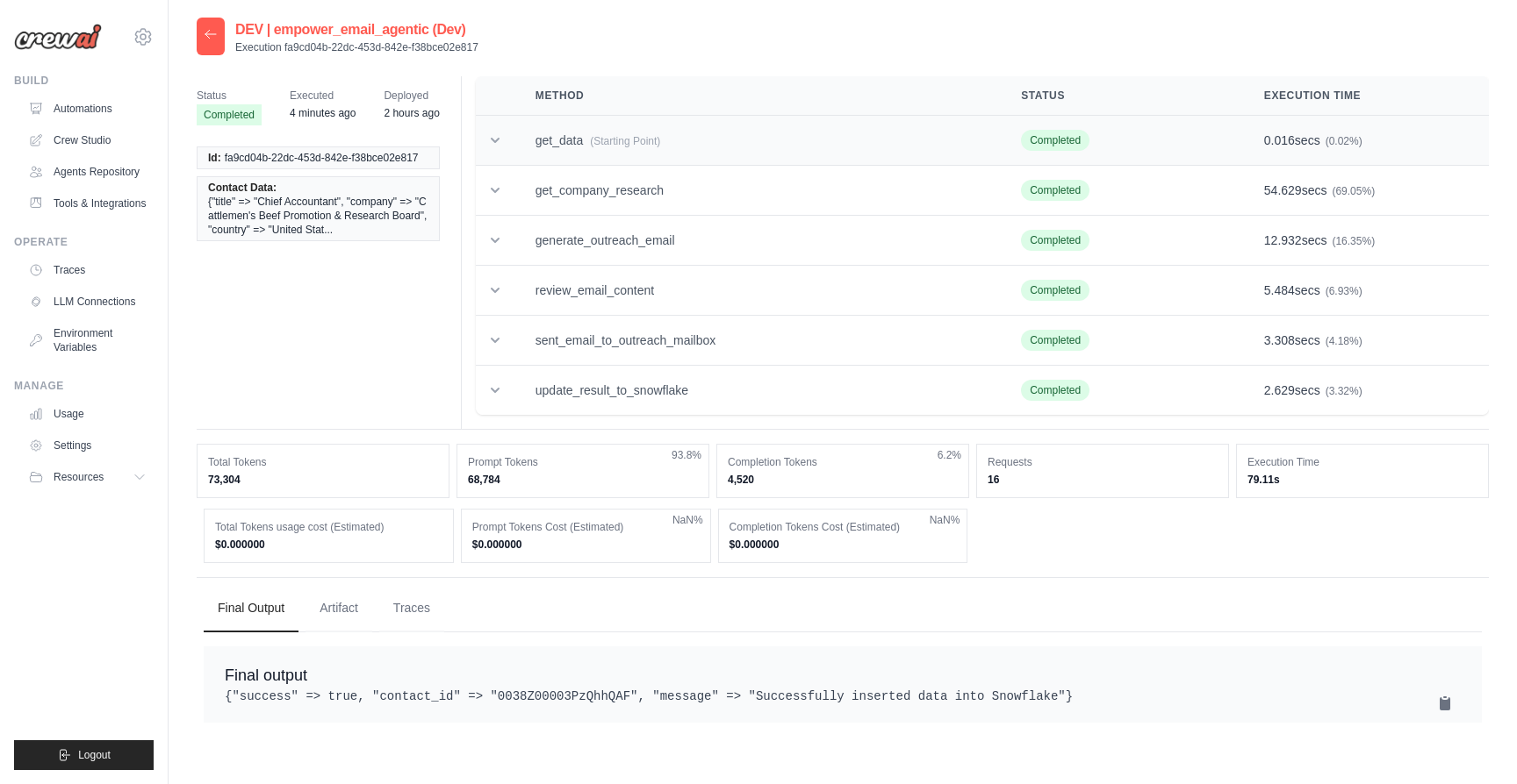
click at [717, 144] on td "get_data (Starting Point)" at bounding box center [756, 141] width 485 height 50
